Goal: Information Seeking & Learning: Learn about a topic

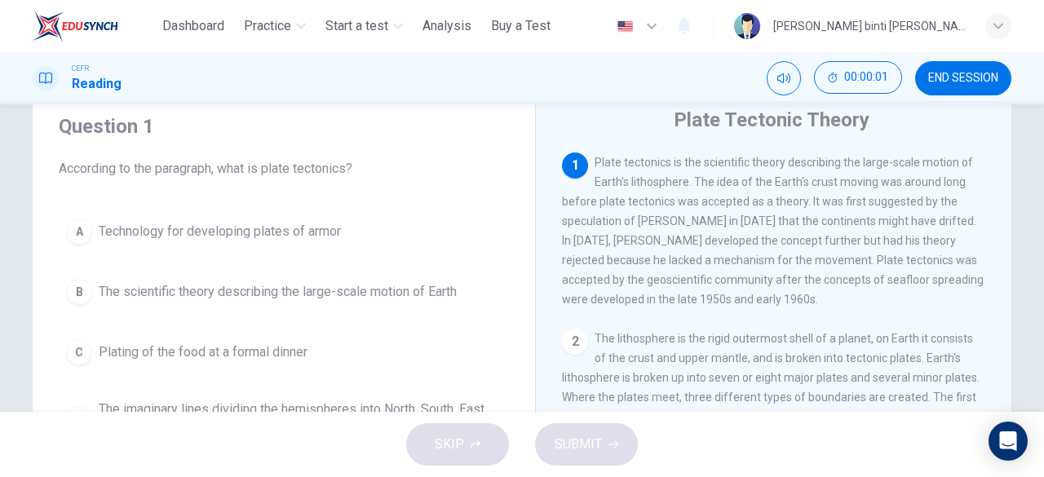
scroll to position [82, 0]
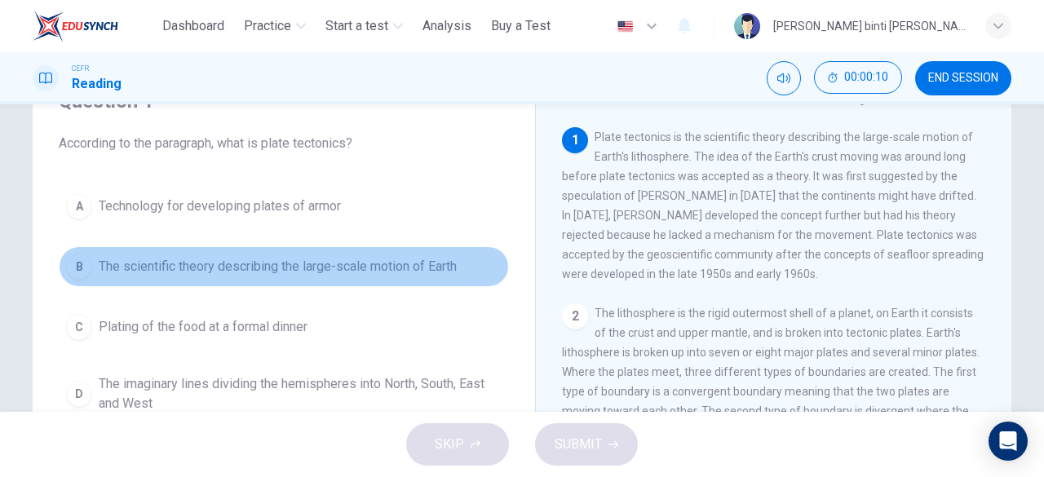
click at [308, 257] on span "The scientific theory describing the large-scale motion of Earth" at bounding box center [278, 267] width 358 height 20
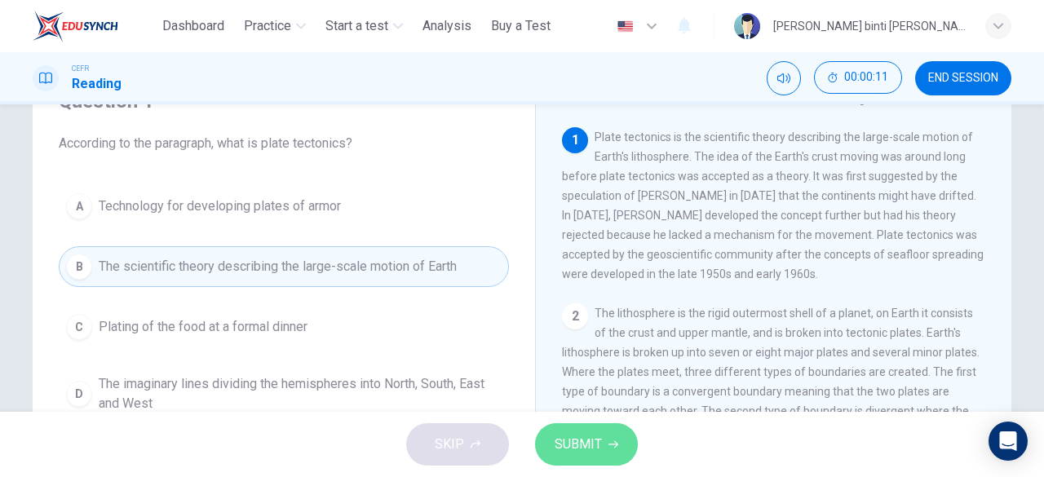
click at [558, 441] on span "SUBMIT" at bounding box center [577, 444] width 47 height 23
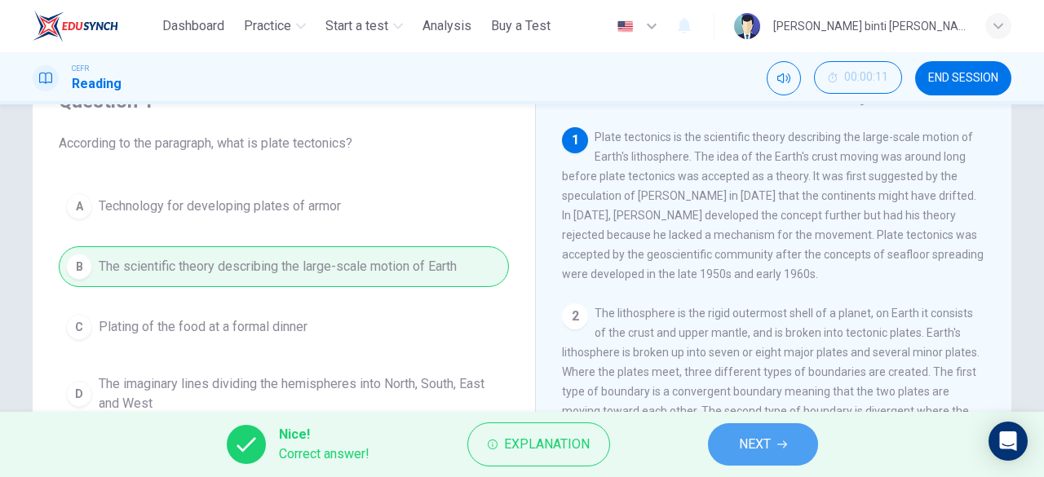
click at [793, 439] on button "NEXT" at bounding box center [763, 444] width 110 height 42
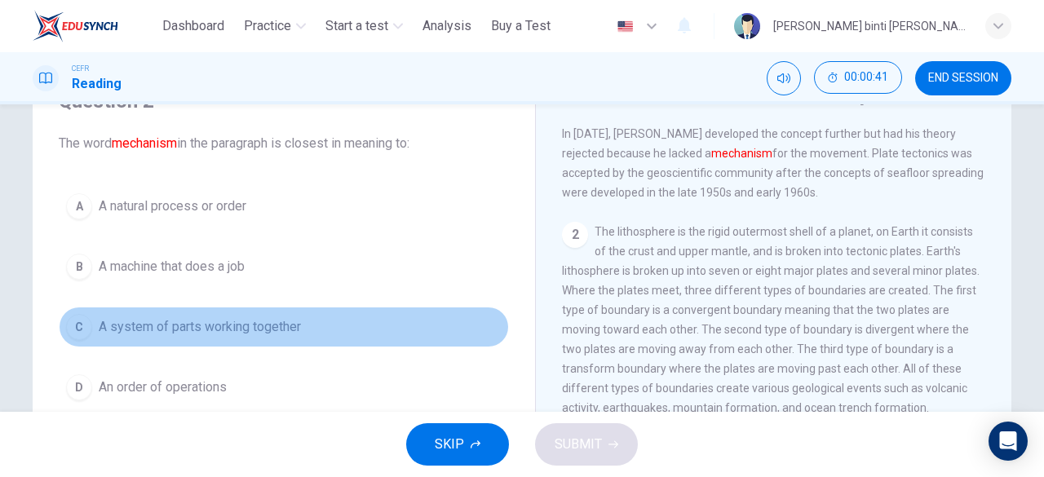
click at [251, 332] on span "A system of parts working together" at bounding box center [200, 327] width 202 height 20
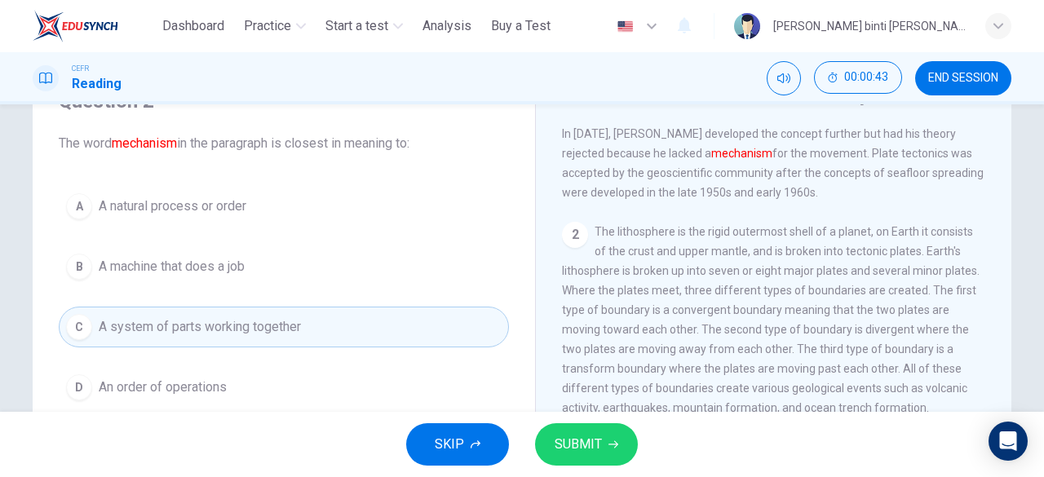
click at [578, 445] on span "SUBMIT" at bounding box center [577, 444] width 47 height 23
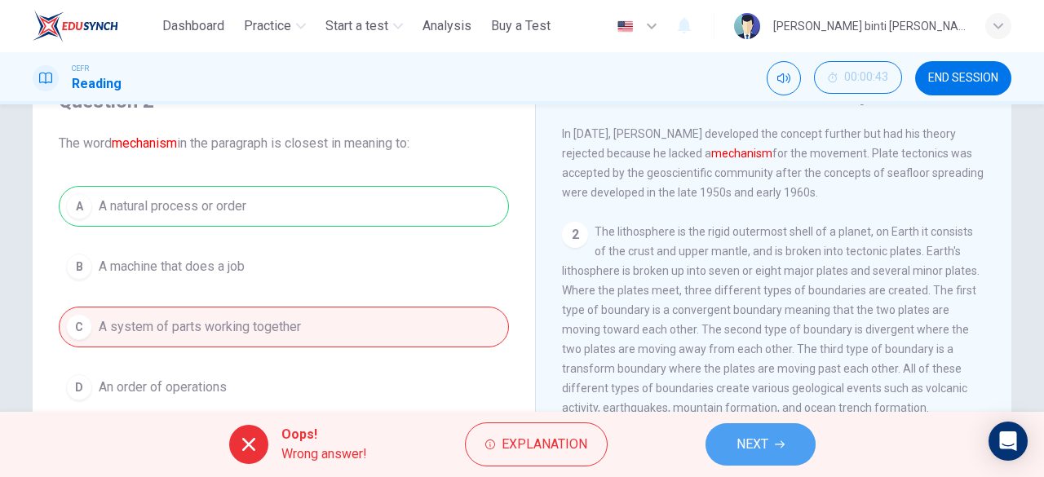
click at [740, 438] on span "NEXT" at bounding box center [752, 444] width 32 height 23
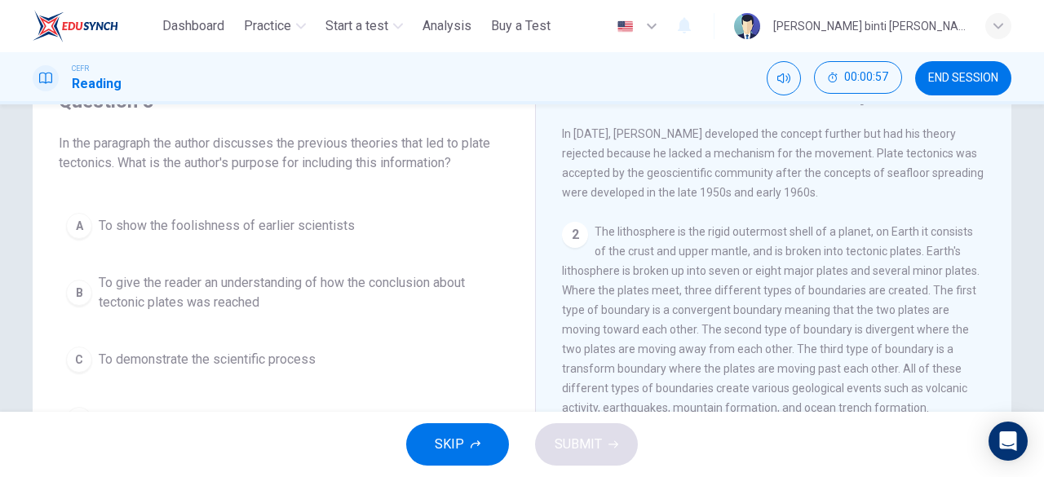
scroll to position [163, 0]
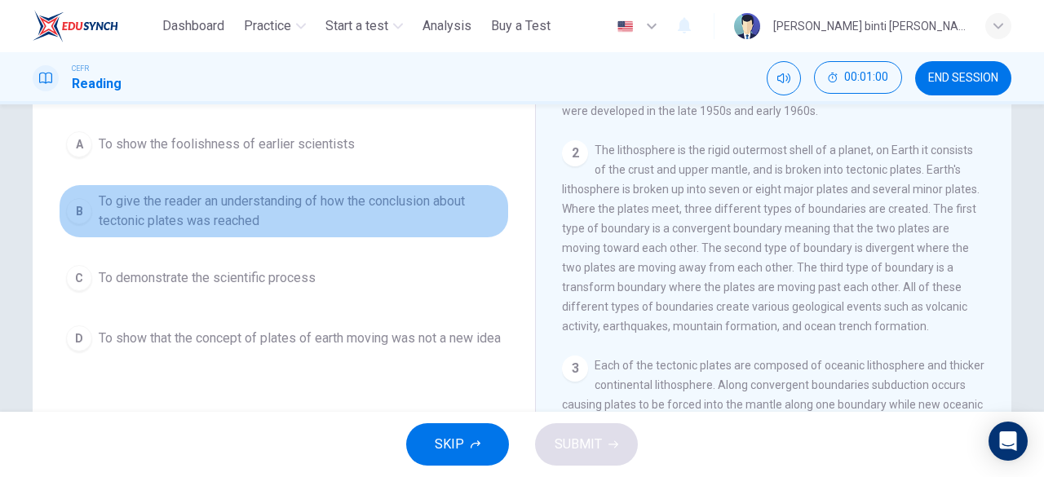
click at [469, 201] on span "To give the reader an understanding of how the conclusion about tectonic plates…" at bounding box center [300, 211] width 403 height 39
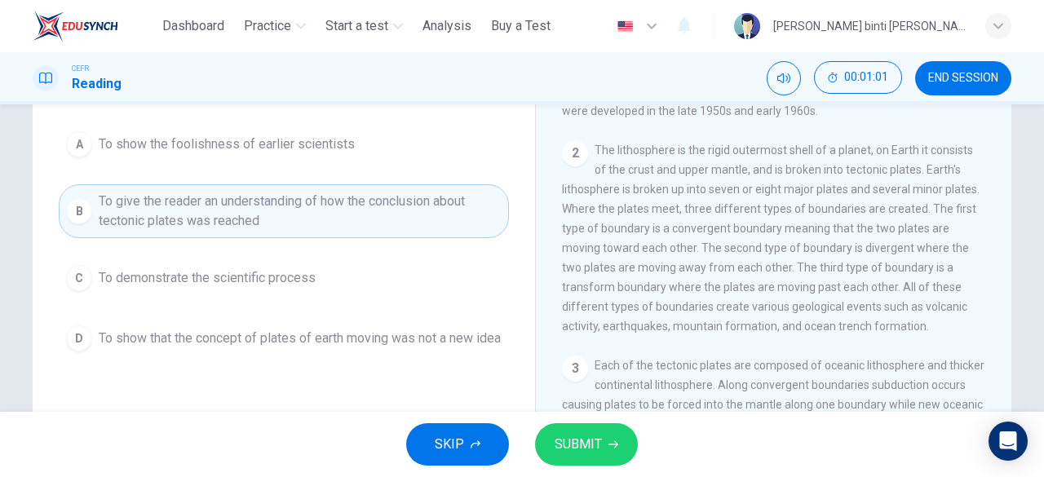
scroll to position [245, 0]
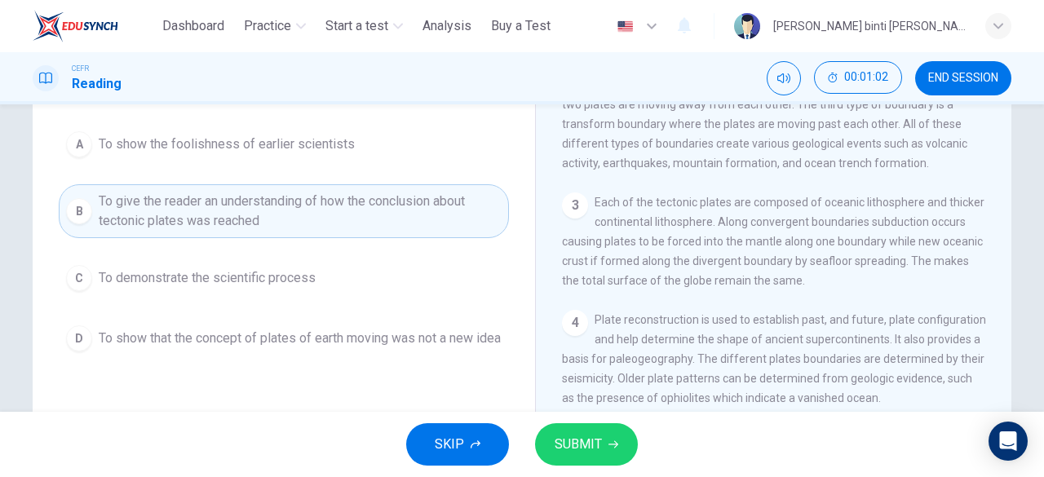
click at [606, 441] on button "SUBMIT" at bounding box center [586, 444] width 103 height 42
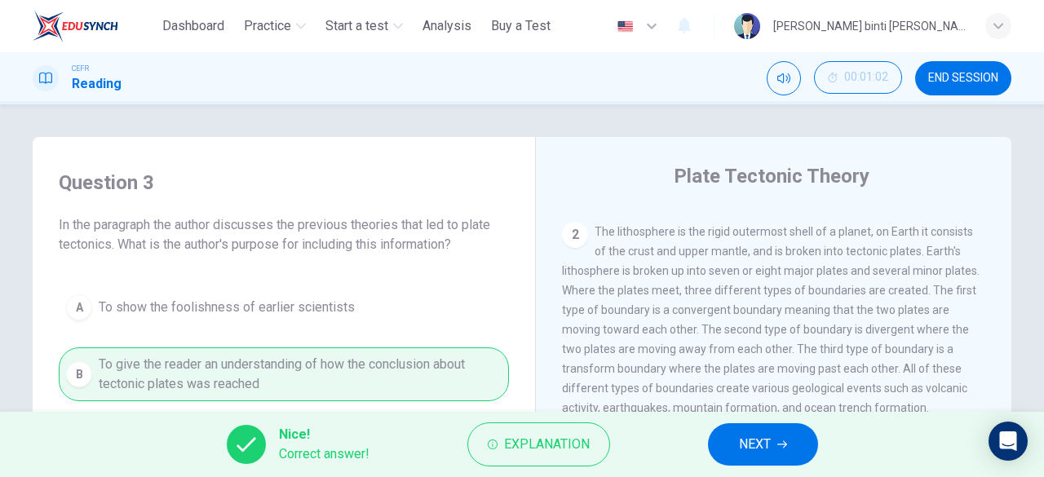
scroll to position [163, 0]
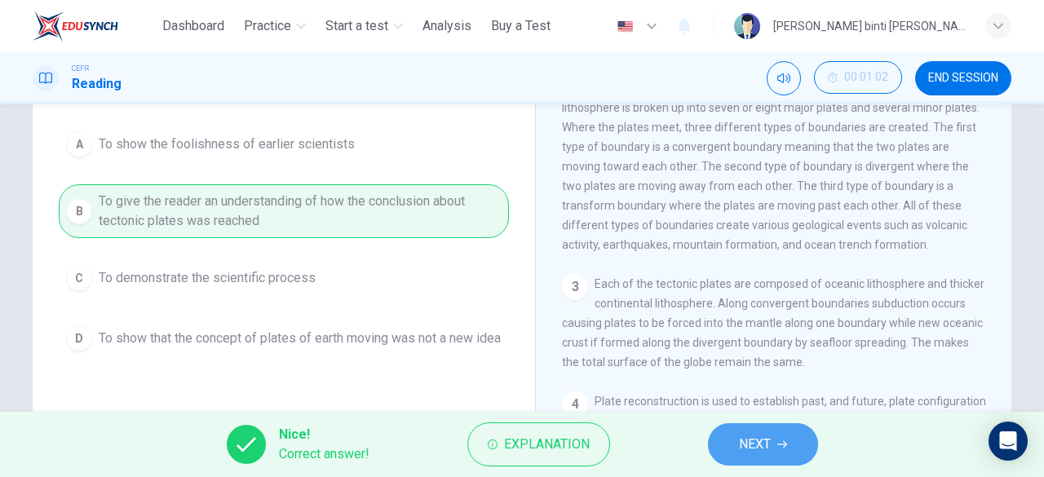
click at [716, 444] on button "NEXT" at bounding box center [763, 444] width 110 height 42
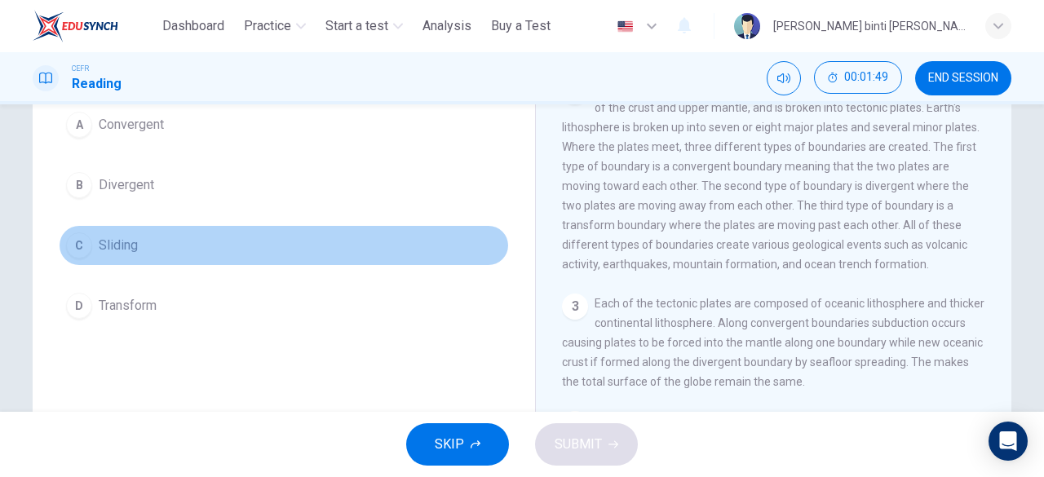
click at [164, 250] on button "C Sliding" at bounding box center [284, 245] width 450 height 41
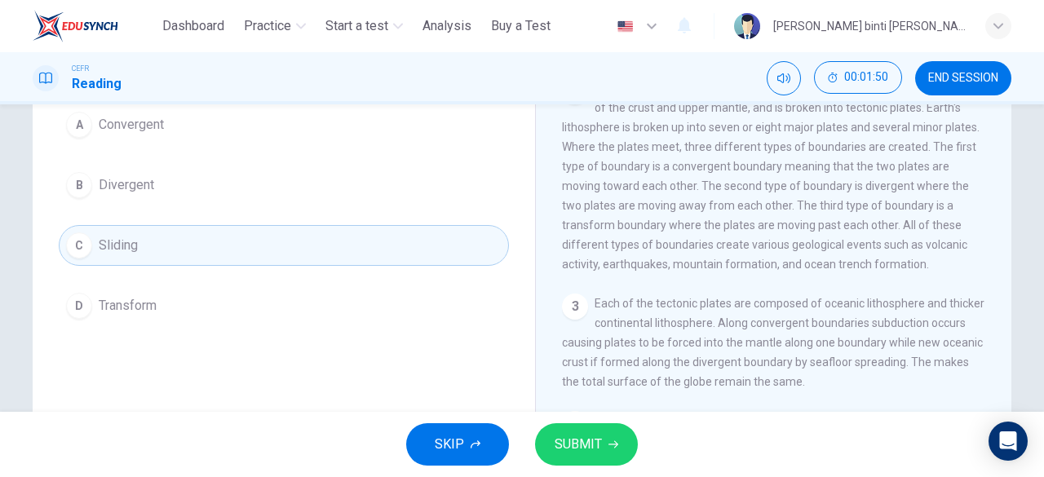
click at [598, 464] on button "SUBMIT" at bounding box center [586, 444] width 103 height 42
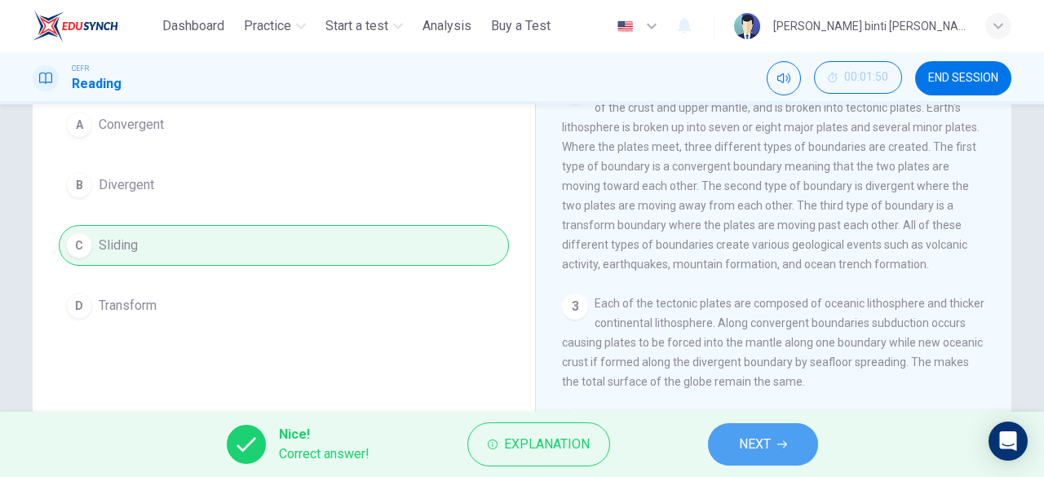
click at [816, 439] on button "NEXT" at bounding box center [763, 444] width 110 height 42
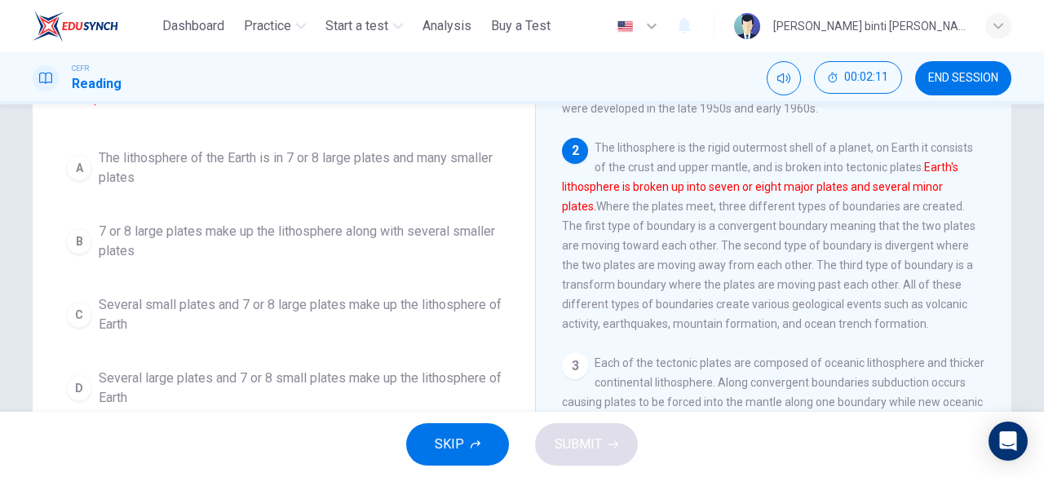
scroll to position [160, 0]
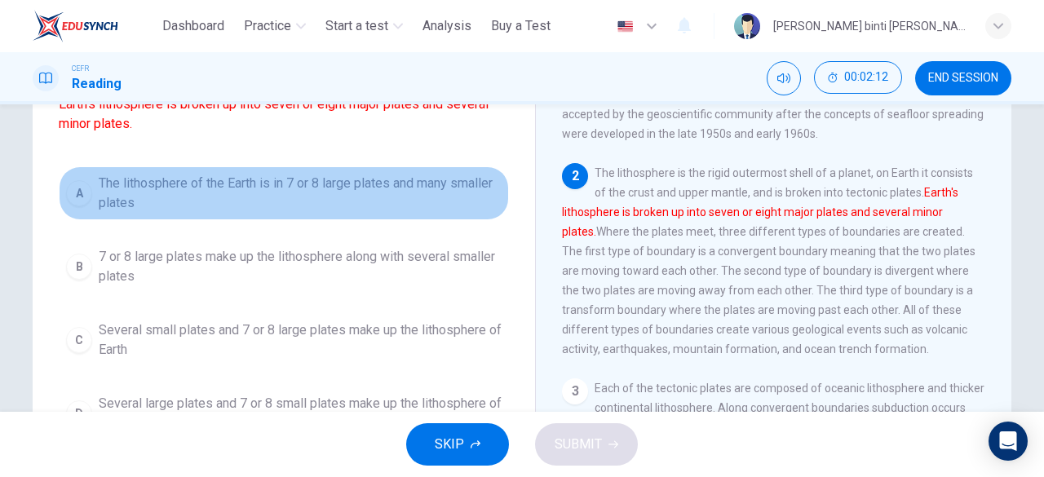
click at [445, 205] on span "The lithosphere of the Earth is in 7 or 8 large plates and many smaller plates" at bounding box center [300, 193] width 403 height 39
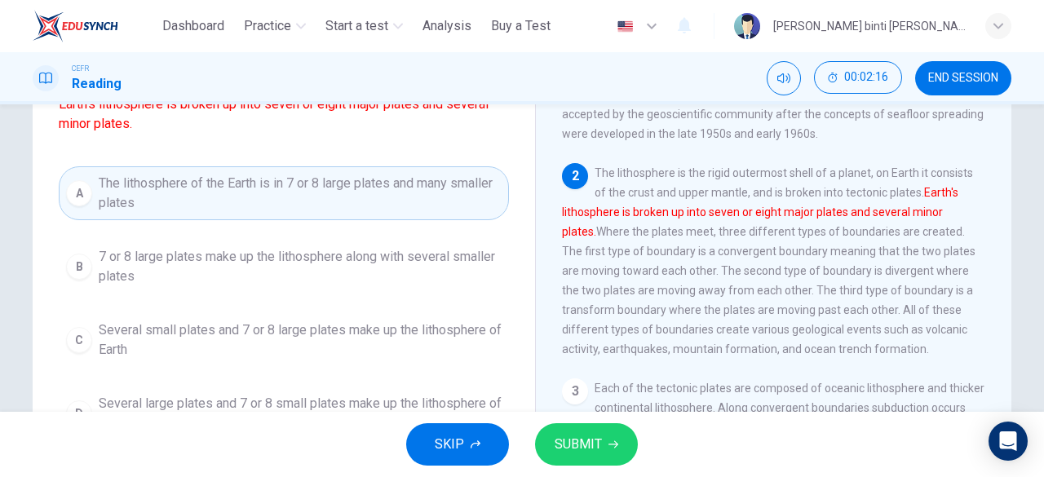
click at [590, 442] on span "SUBMIT" at bounding box center [577, 444] width 47 height 23
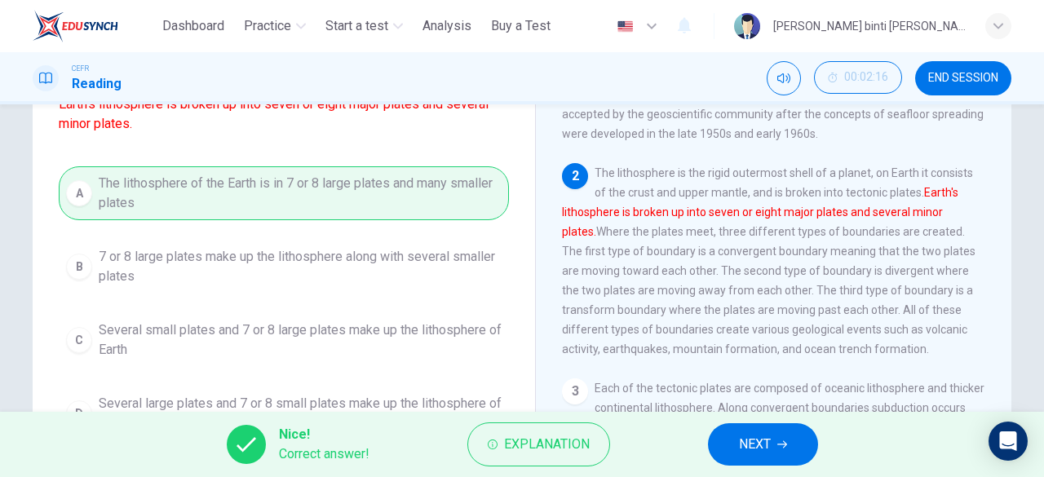
click at [773, 431] on button "NEXT" at bounding box center [763, 444] width 110 height 42
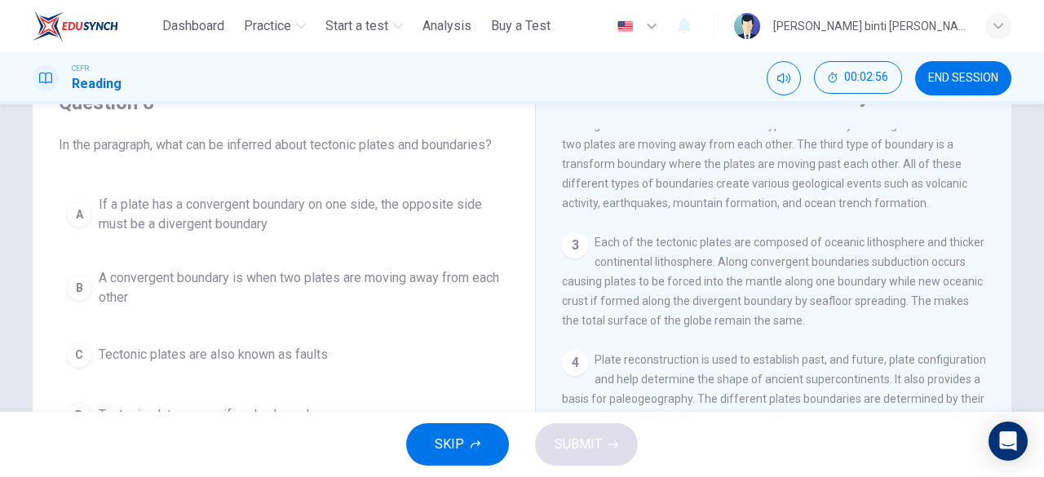
scroll to position [161, 0]
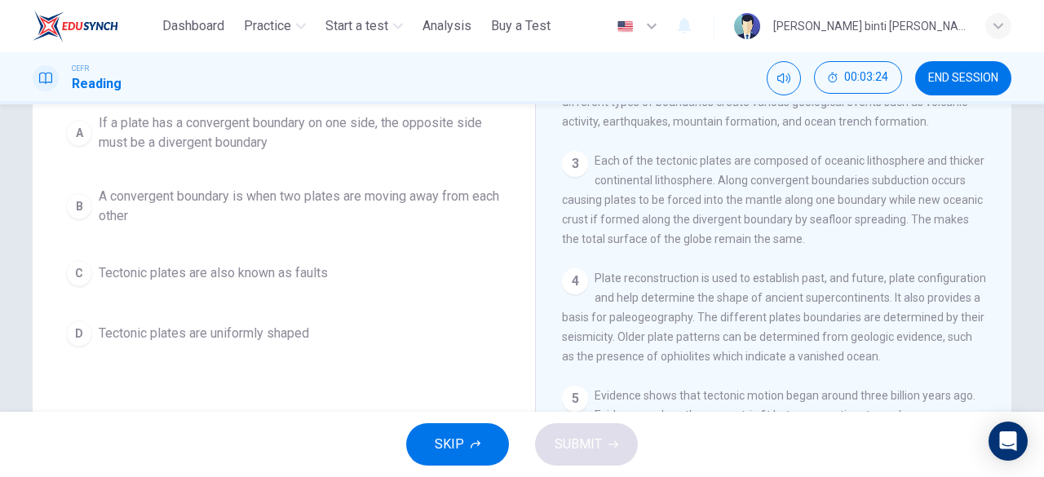
click at [263, 331] on span "Tectonic plates are uniformly shaped" at bounding box center [204, 334] width 210 height 20
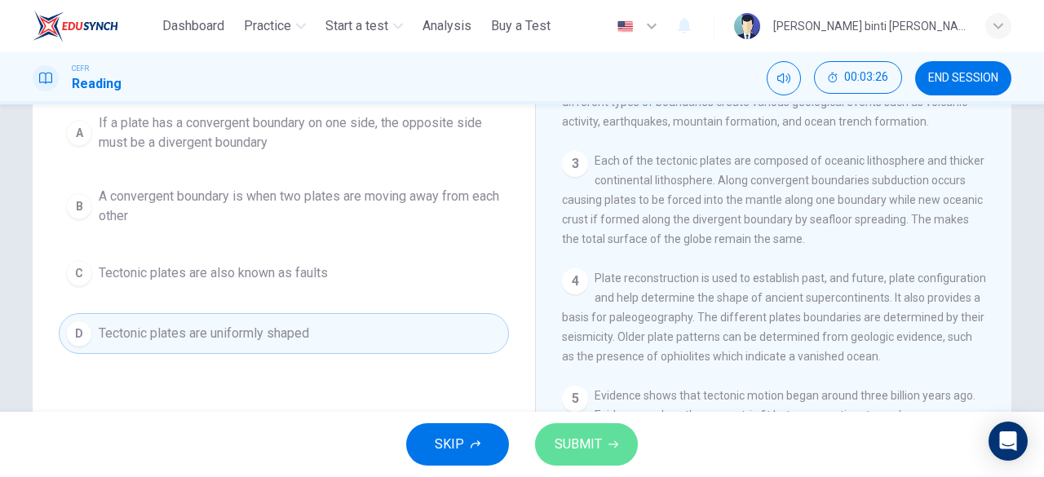
click at [621, 434] on button "SUBMIT" at bounding box center [586, 444] width 103 height 42
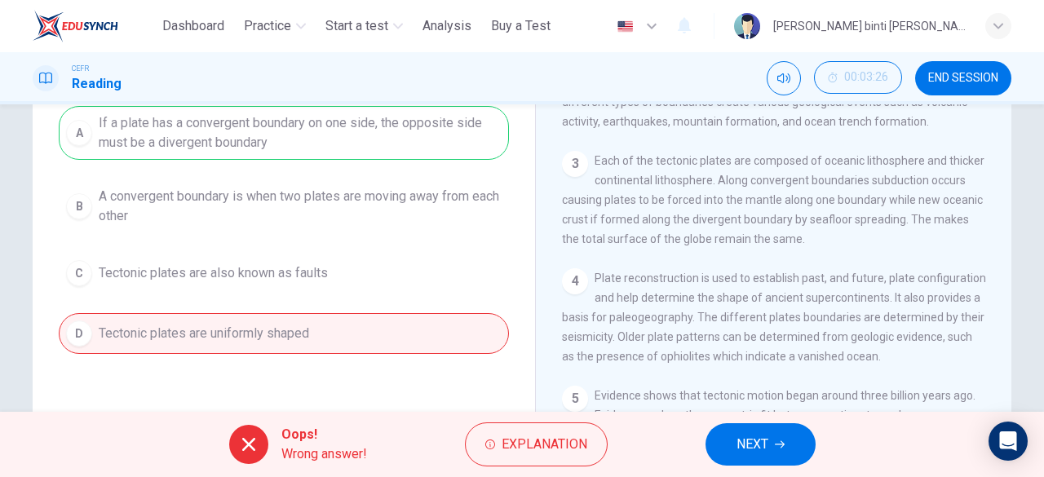
click at [779, 421] on div "Oops! Wrong answer! Explanation NEXT" at bounding box center [522, 444] width 1044 height 65
click at [788, 444] on button "NEXT" at bounding box center [760, 444] width 110 height 42
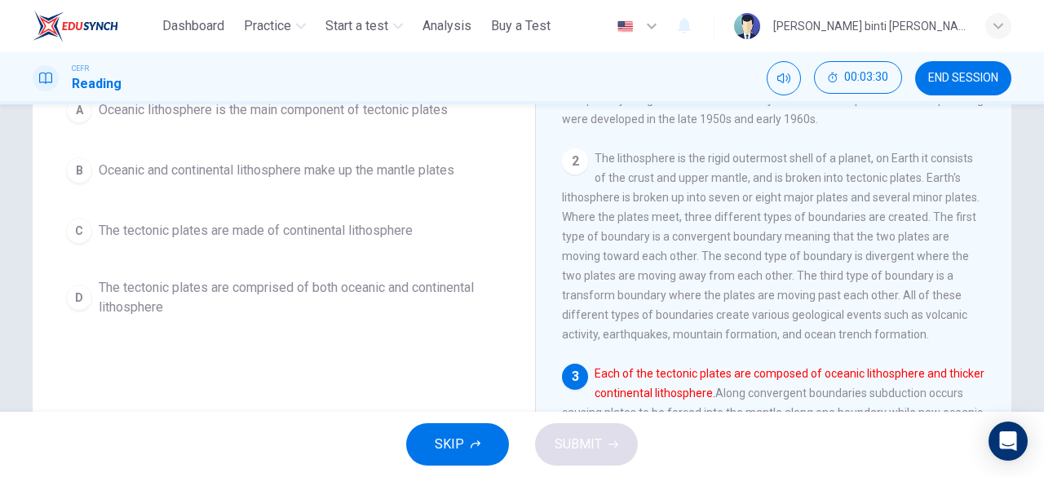
scroll to position [240, 0]
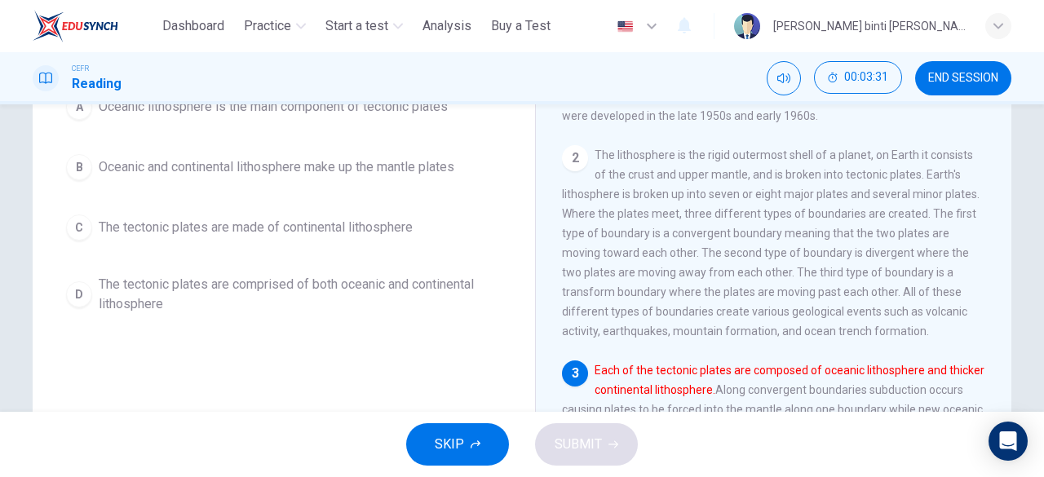
click at [965, 60] on div "CEFR Reading 00:03:31 END SESSION" at bounding box center [522, 78] width 1044 height 52
click at [962, 68] on button "END SESSION" at bounding box center [963, 78] width 96 height 34
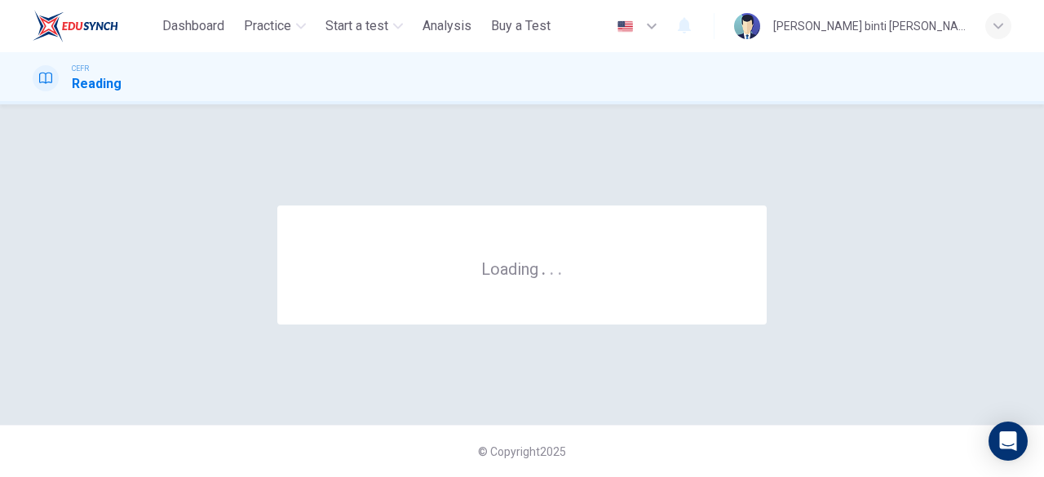
scroll to position [0, 0]
